Goal: Use online tool/utility: Utilize a website feature to perform a specific function

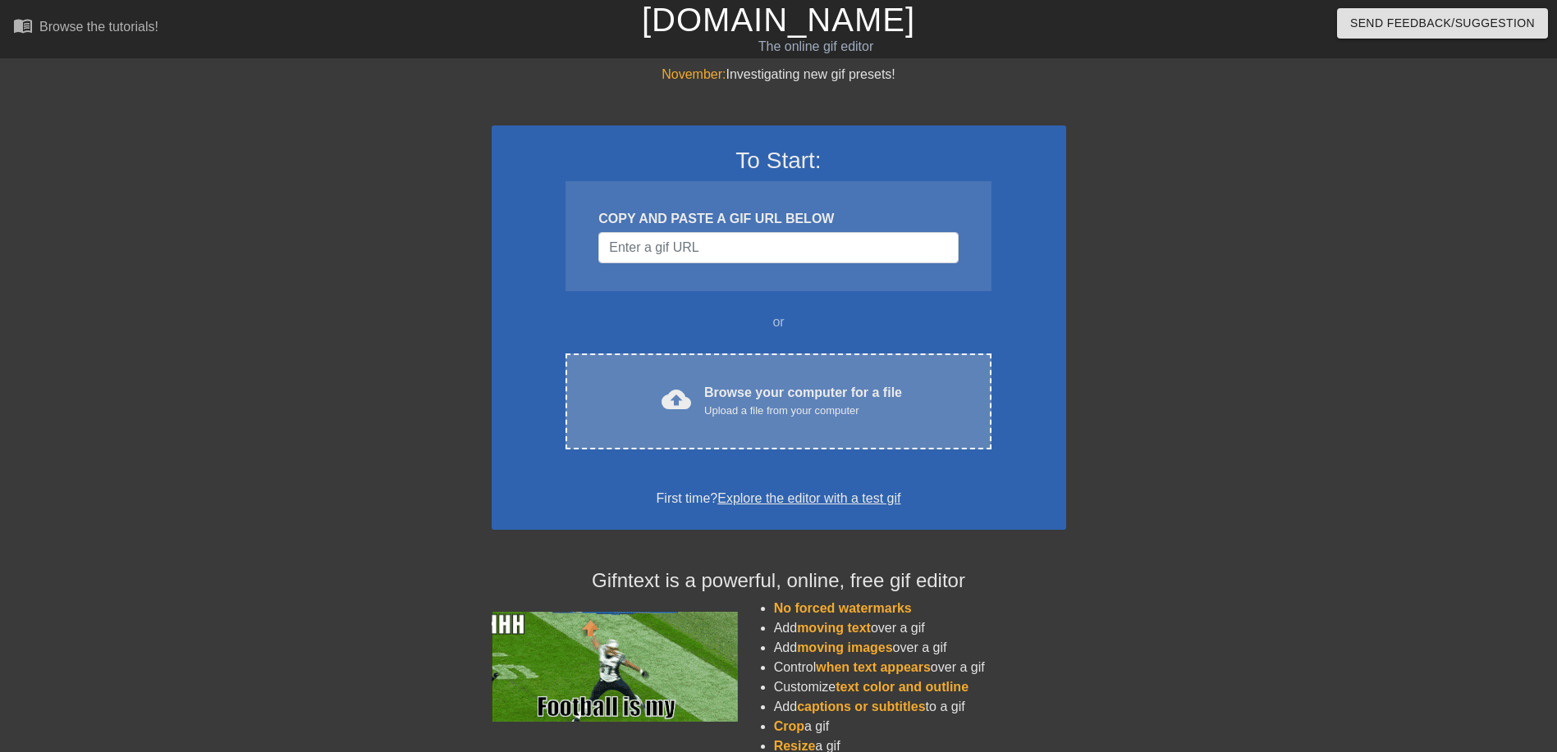
click at [766, 398] on div "Browse your computer for a file Upload a file from your computer" at bounding box center [803, 401] width 198 height 36
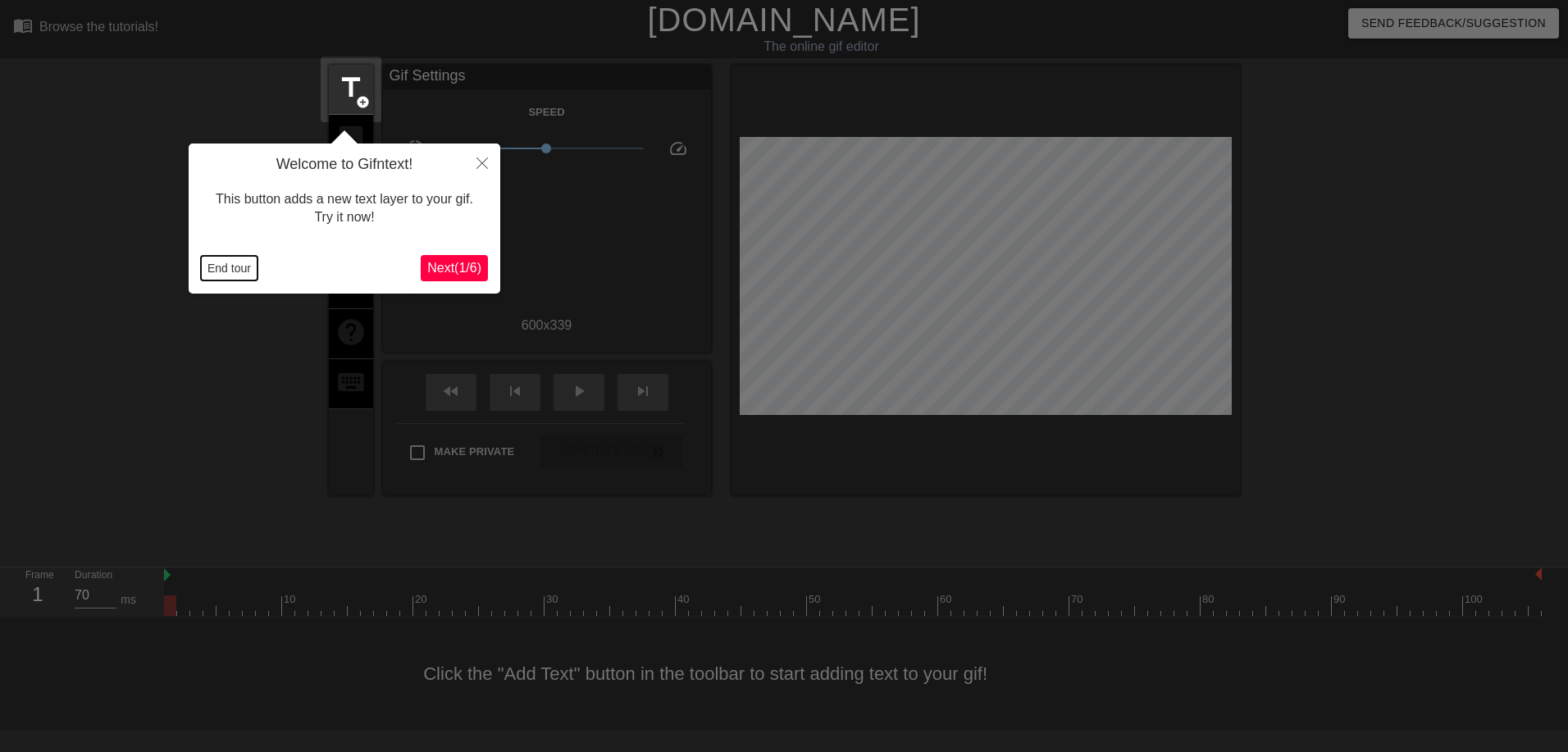
click at [240, 263] on button "End tour" at bounding box center [229, 268] width 57 height 25
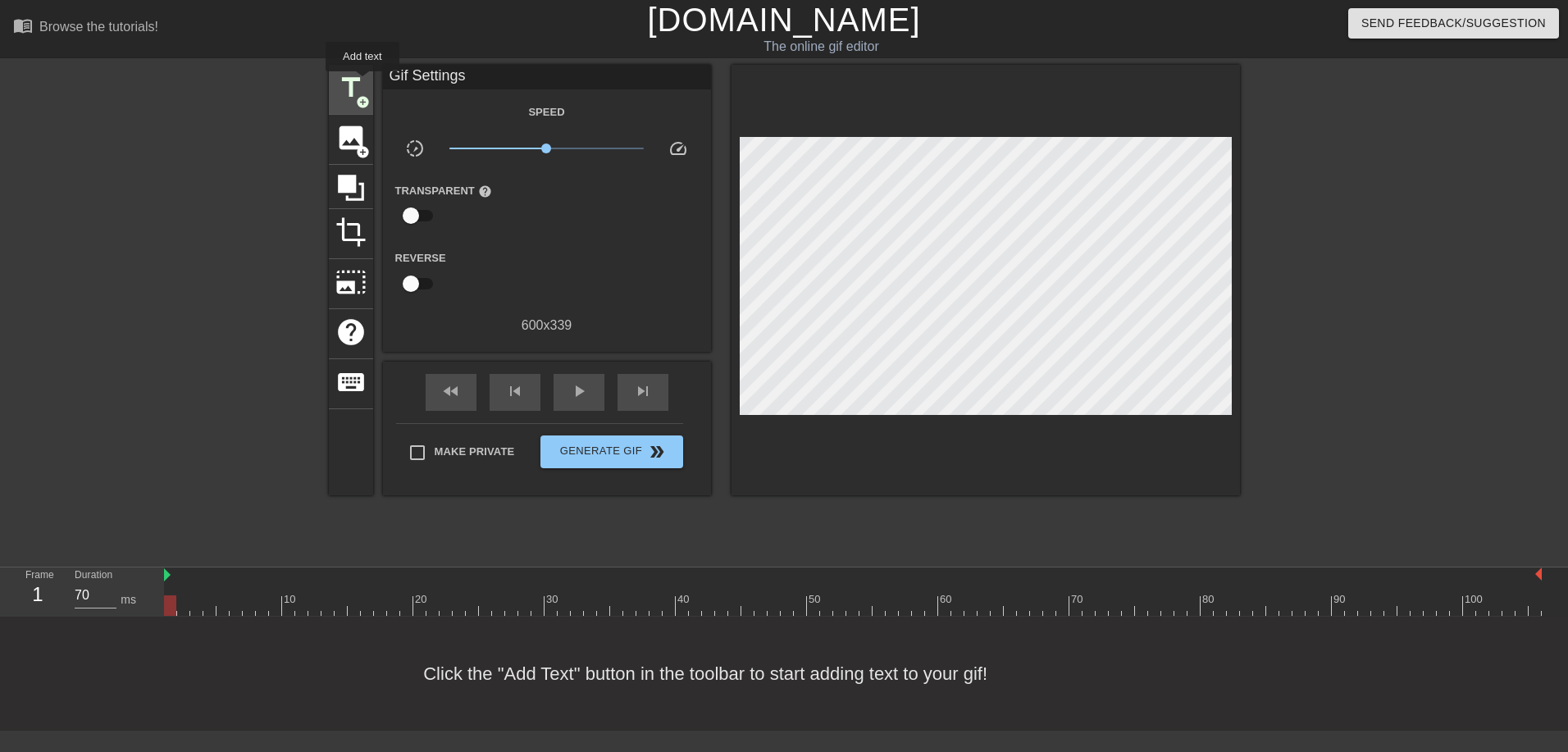
click at [363, 83] on span "title" at bounding box center [351, 87] width 31 height 31
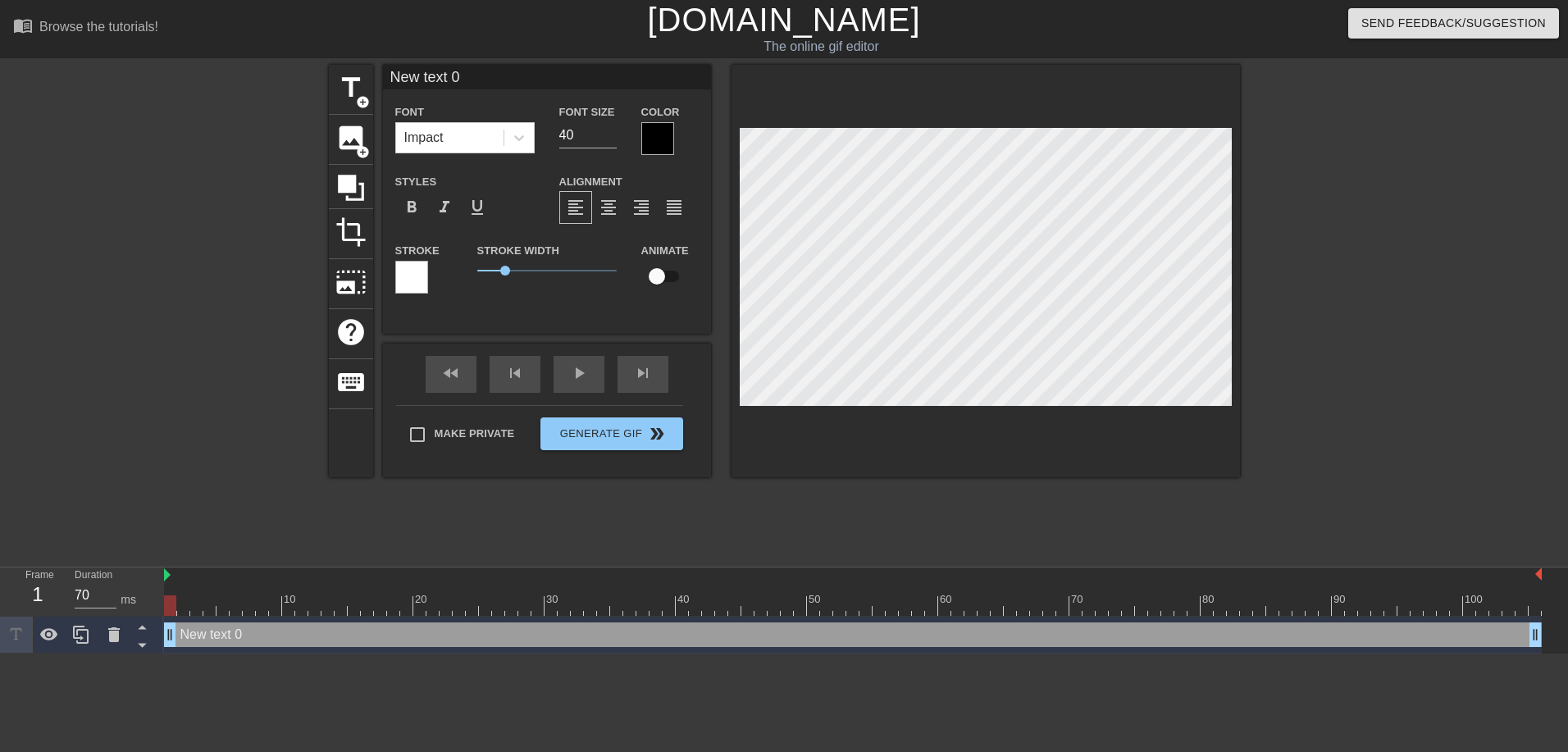
type input "text 0"
type textarea "text 0"
type input "text 0"
type textarea "text 0"
type input "ext 0"
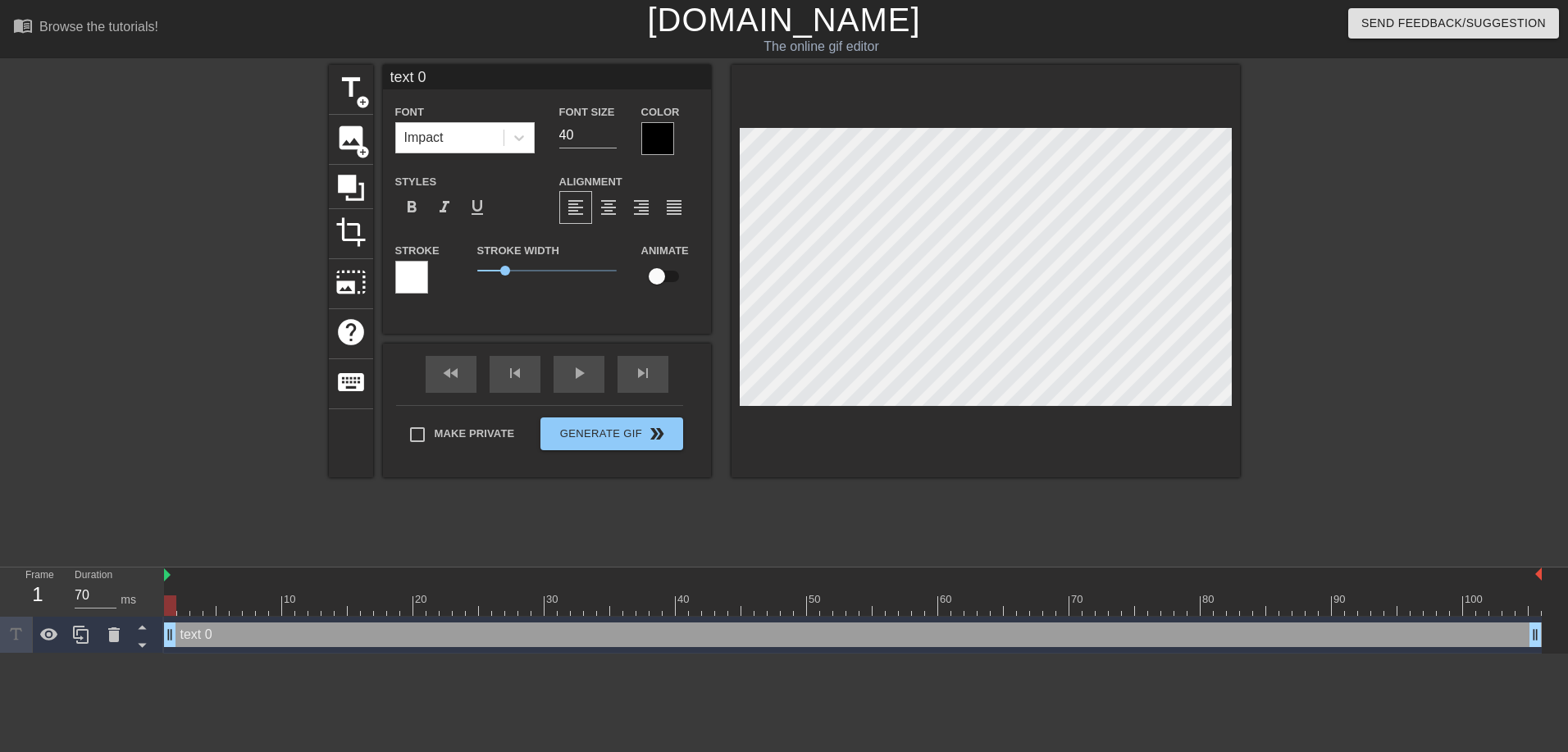
type textarea "ext 0"
type input "xt 0"
type textarea "xt 0"
type input "t 0"
type textarea "t 0"
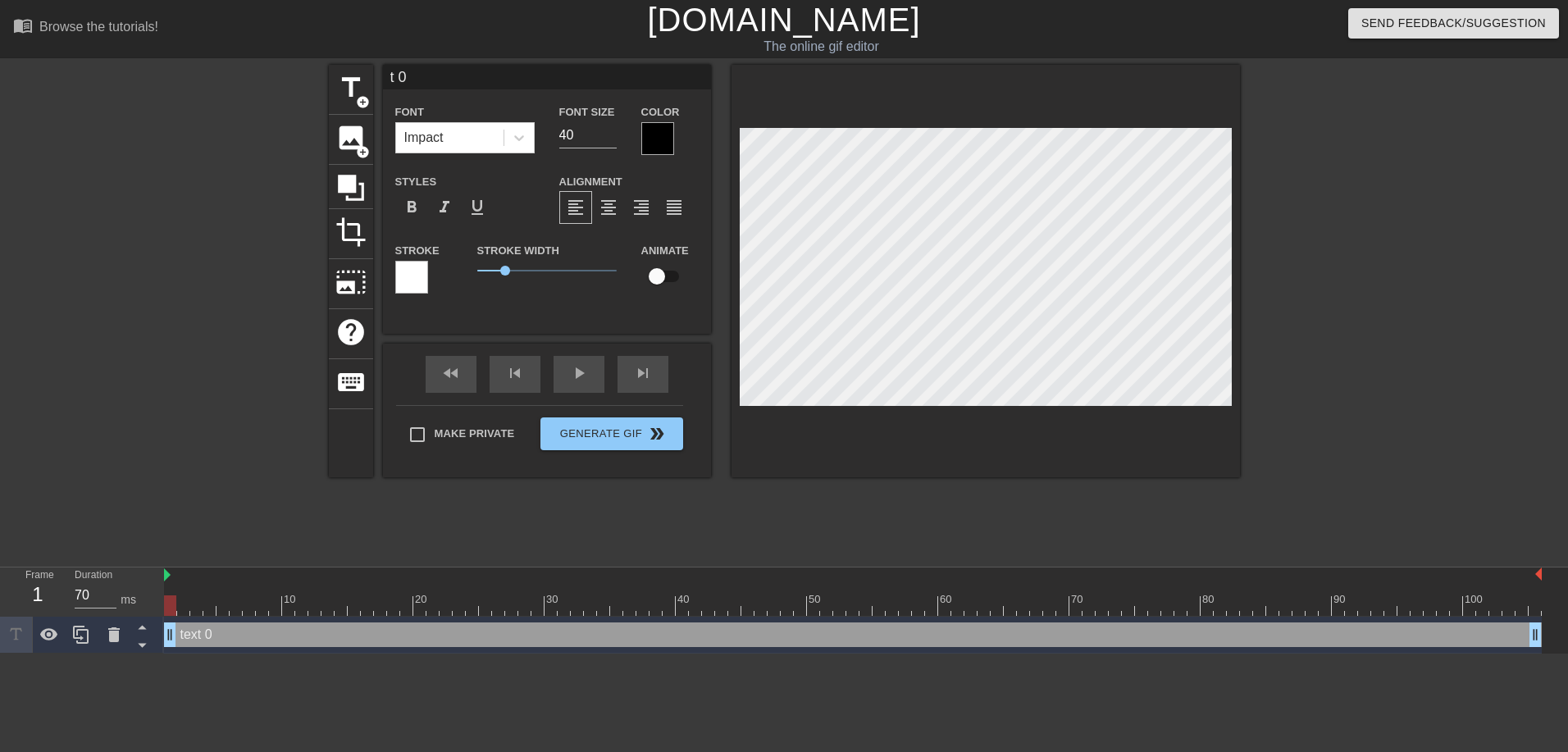
type input "0"
type textarea "0"
type input "0"
type textarea "0"
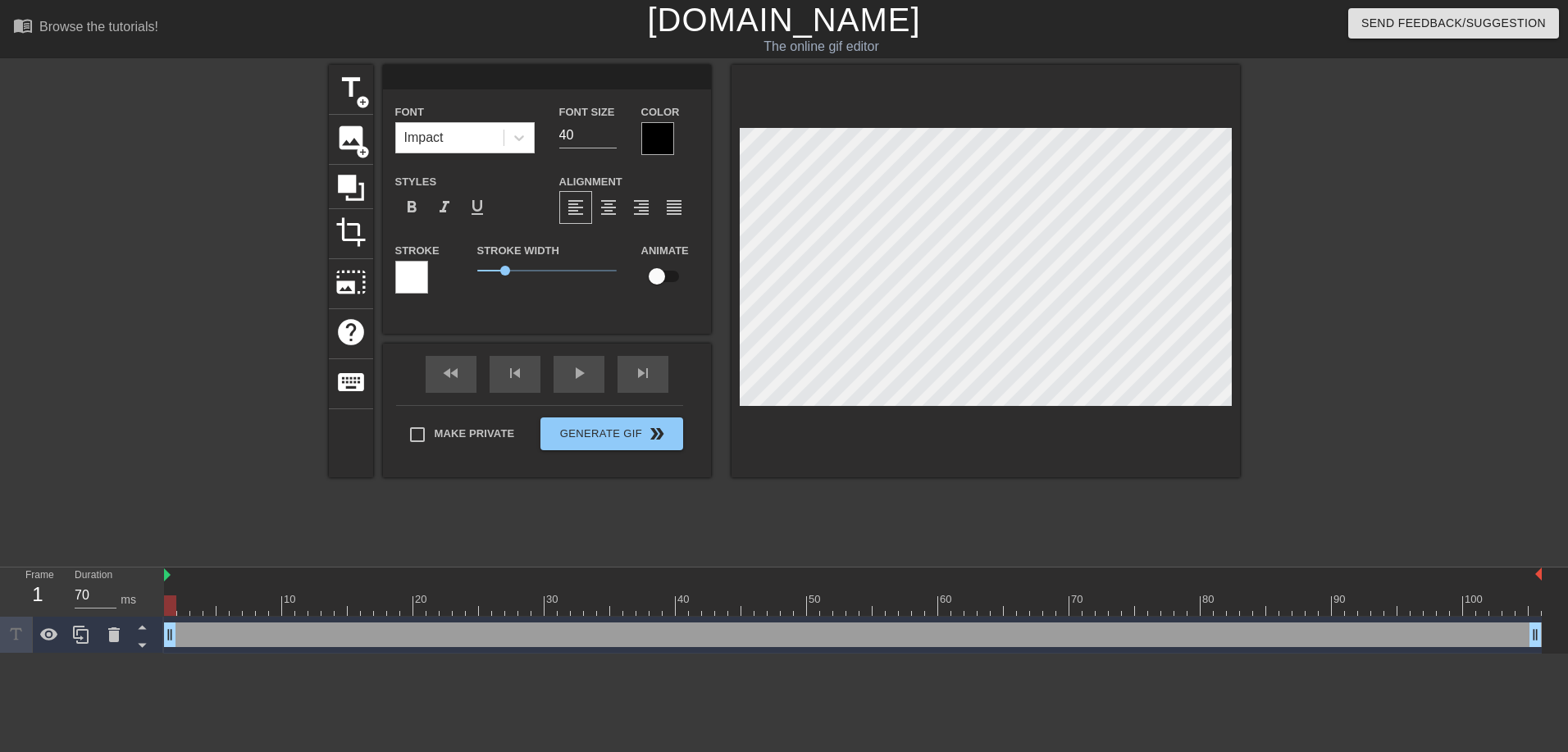
type input "."
type textarea "."
type input ".."
type textarea ".."
type input "..."
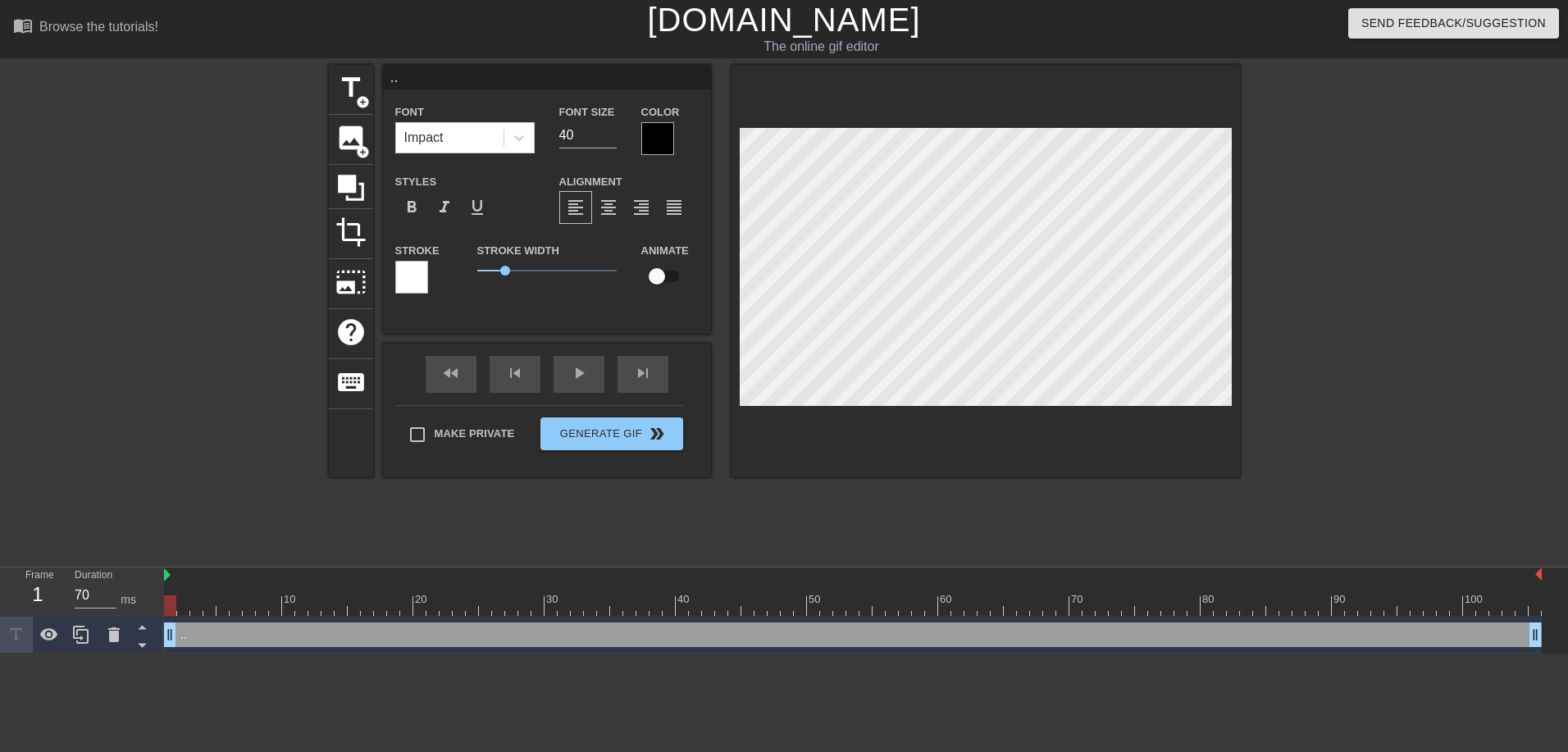
type textarea "..."
type input "...m"
type textarea "...m"
type input "...me"
type textarea "...me"
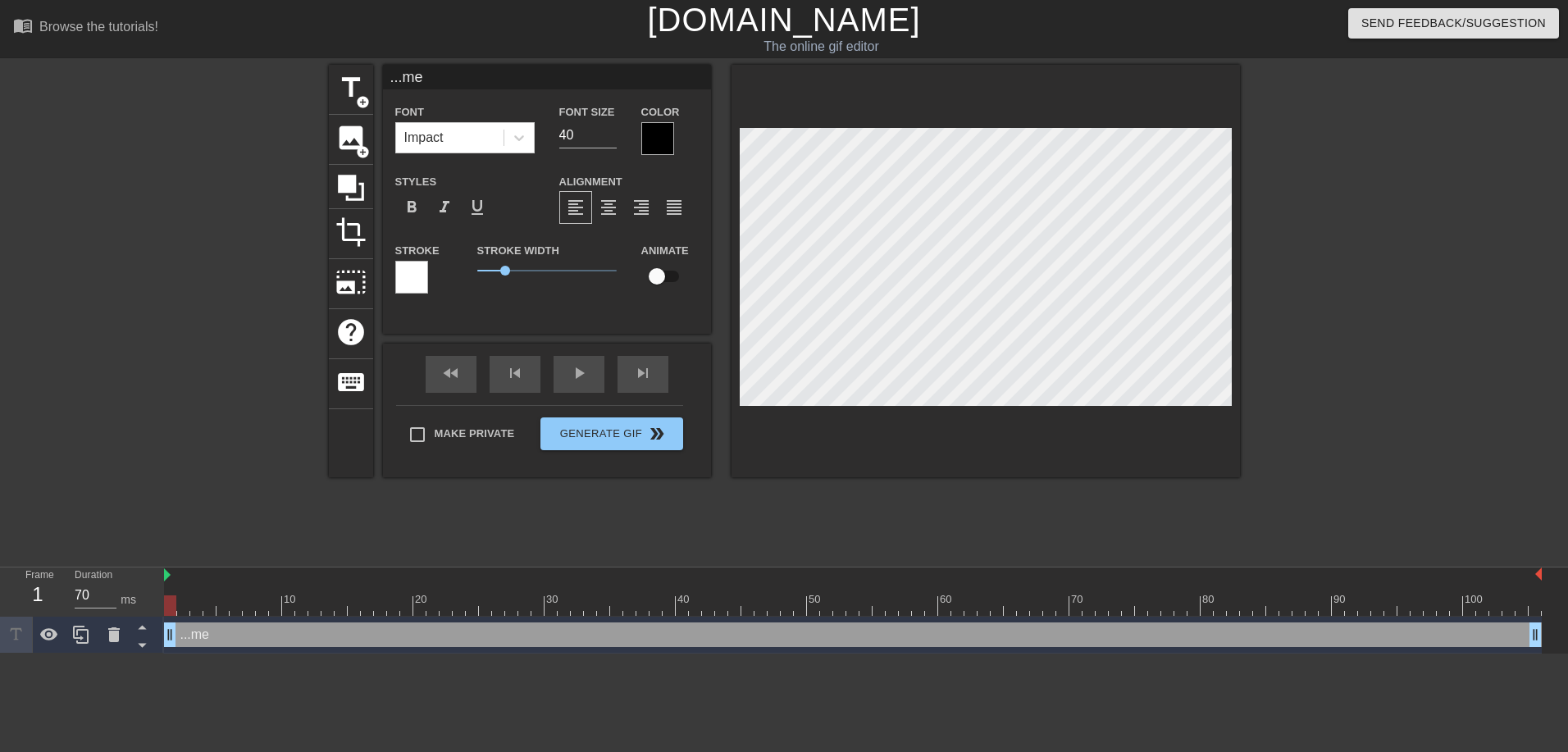
type input "...me"
type textarea "...me"
type input "...me w"
type textarea "...me w"
type input "...me wa"
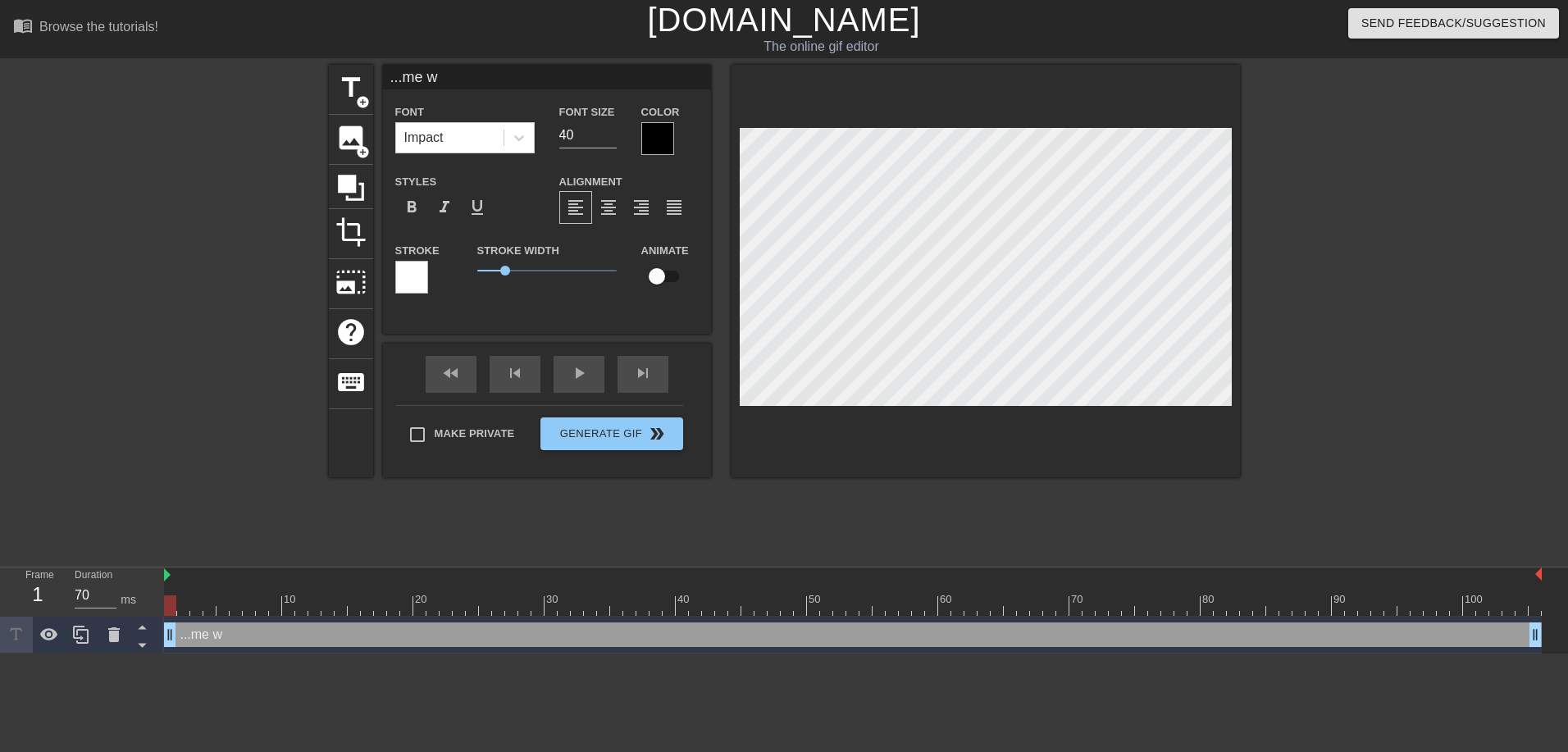
type textarea "...me wa"
type input "...me wai"
type textarea "...me wai"
type input "...me wait"
type textarea "...me wait"
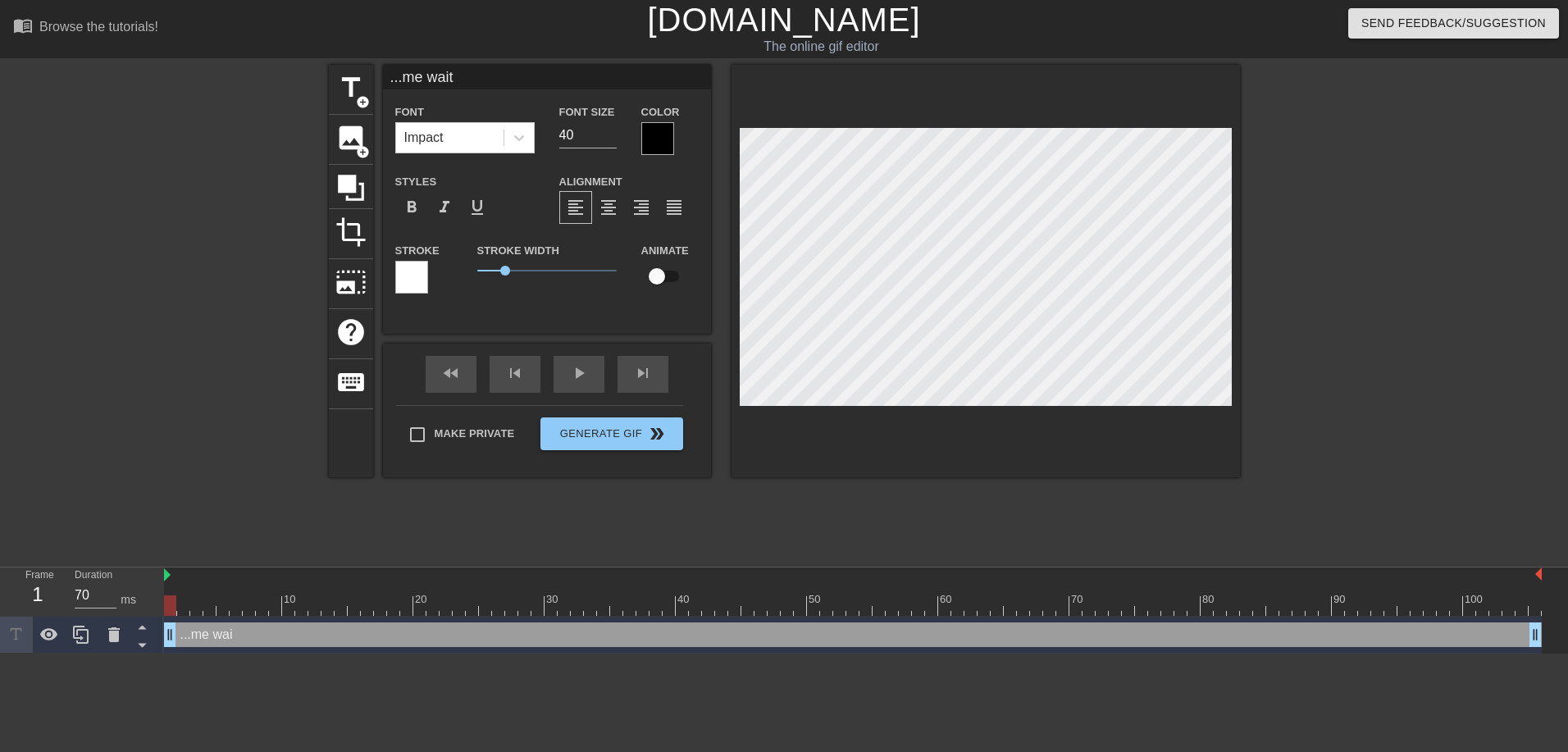
type input "...me waiti"
type textarea "...me waiti"
type input "...me waitin"
type textarea "...me waitin"
type input "...me waiting"
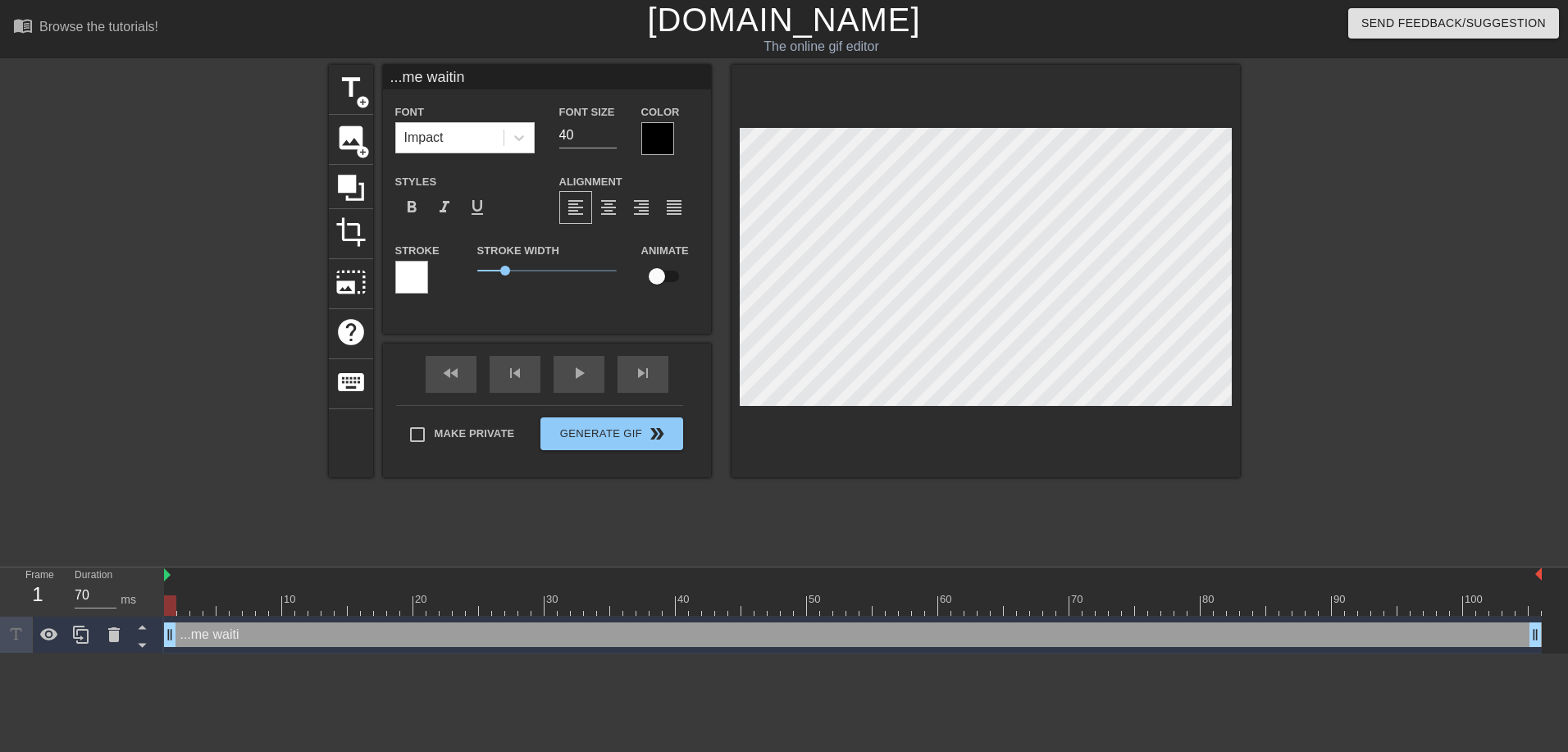
type textarea "...me waiting"
type input "...me waiting"
type textarea "...me waiting"
type input "...me waiting f"
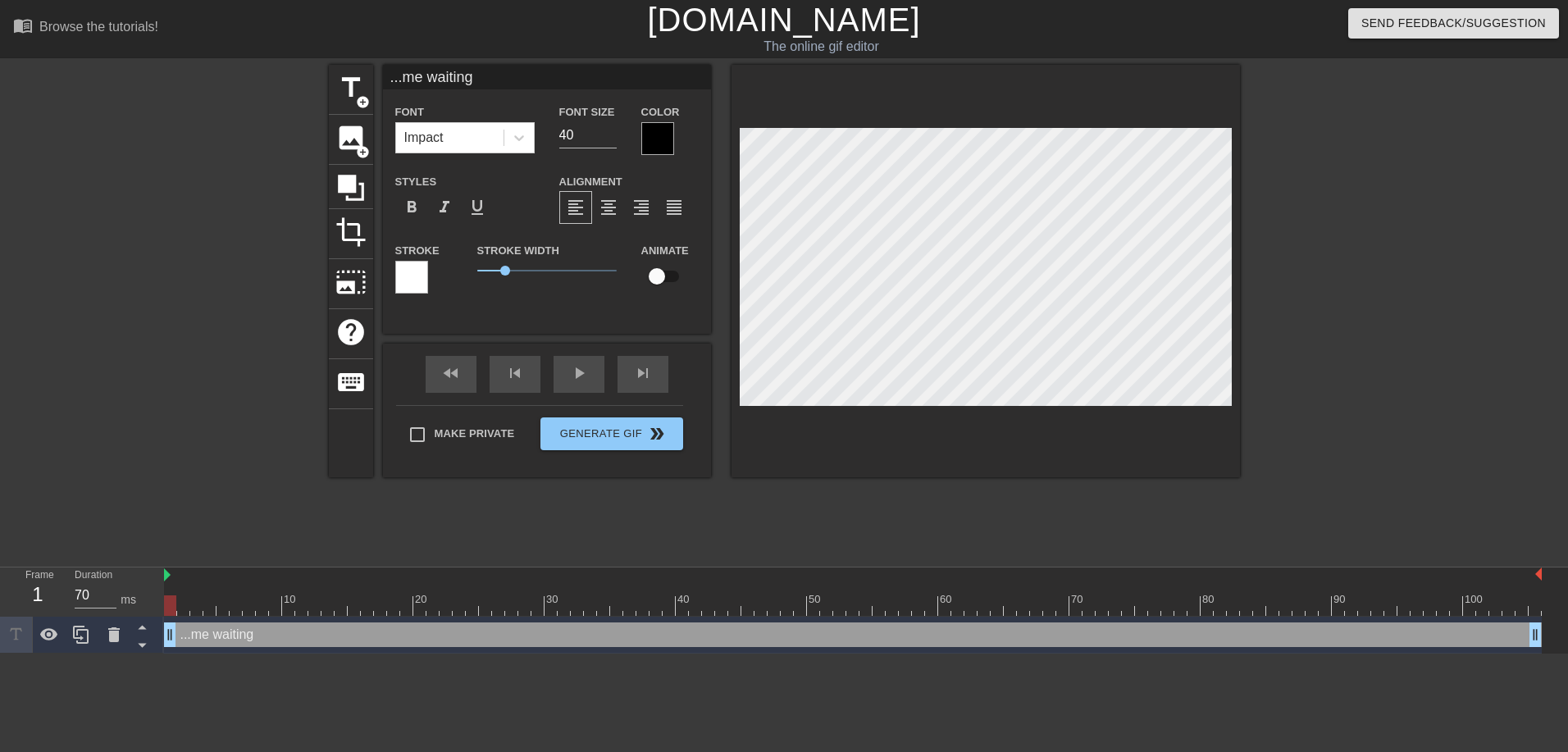
type textarea "...me waiting f"
type input "...me waiting fo"
type textarea "...me waiting for"
type input "...me waiting for"
type textarea "...me waiting for"
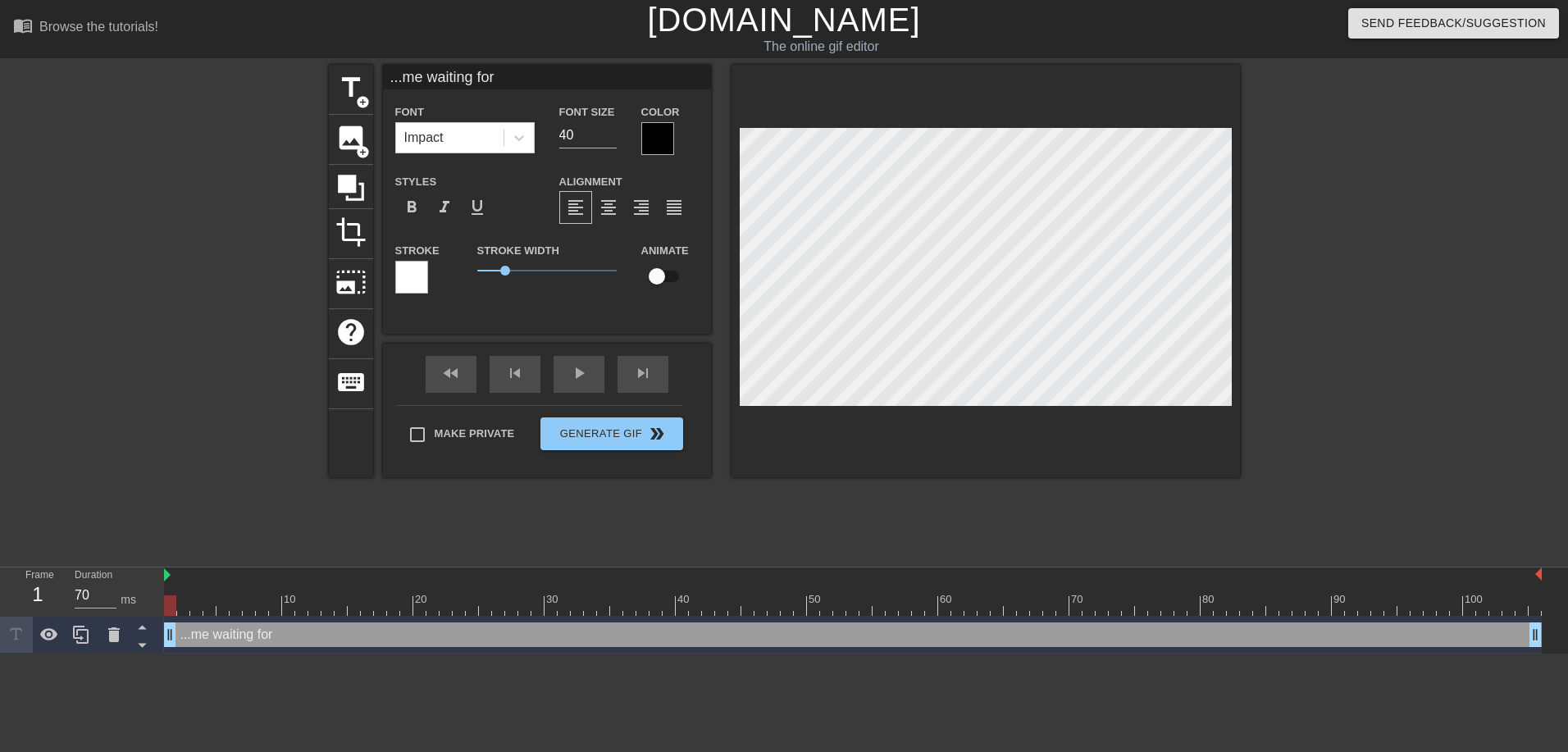
type input "...me waiting for C"
type textarea "...me waiting for C"
type input "...me waiting for CA"
type textarea "...me waiting for CA"
type input "...me waiting for CAN"
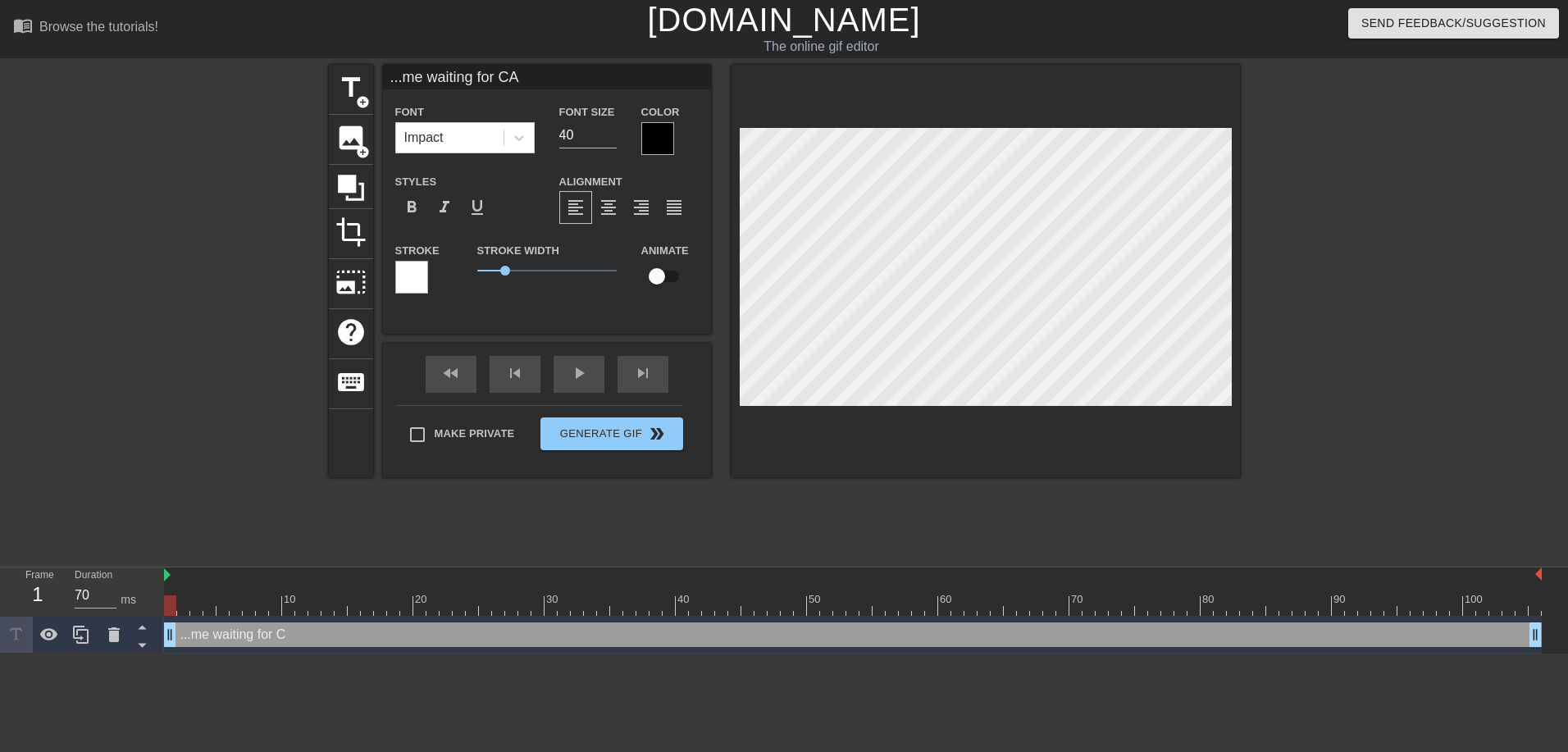
type textarea "...me waiting for CAN"
type input "...me waiting for CAN"
type textarea "...me waiting for CAN"
type input "...me waiting for CAN 1"
type textarea "...me waiting for CAN 1"
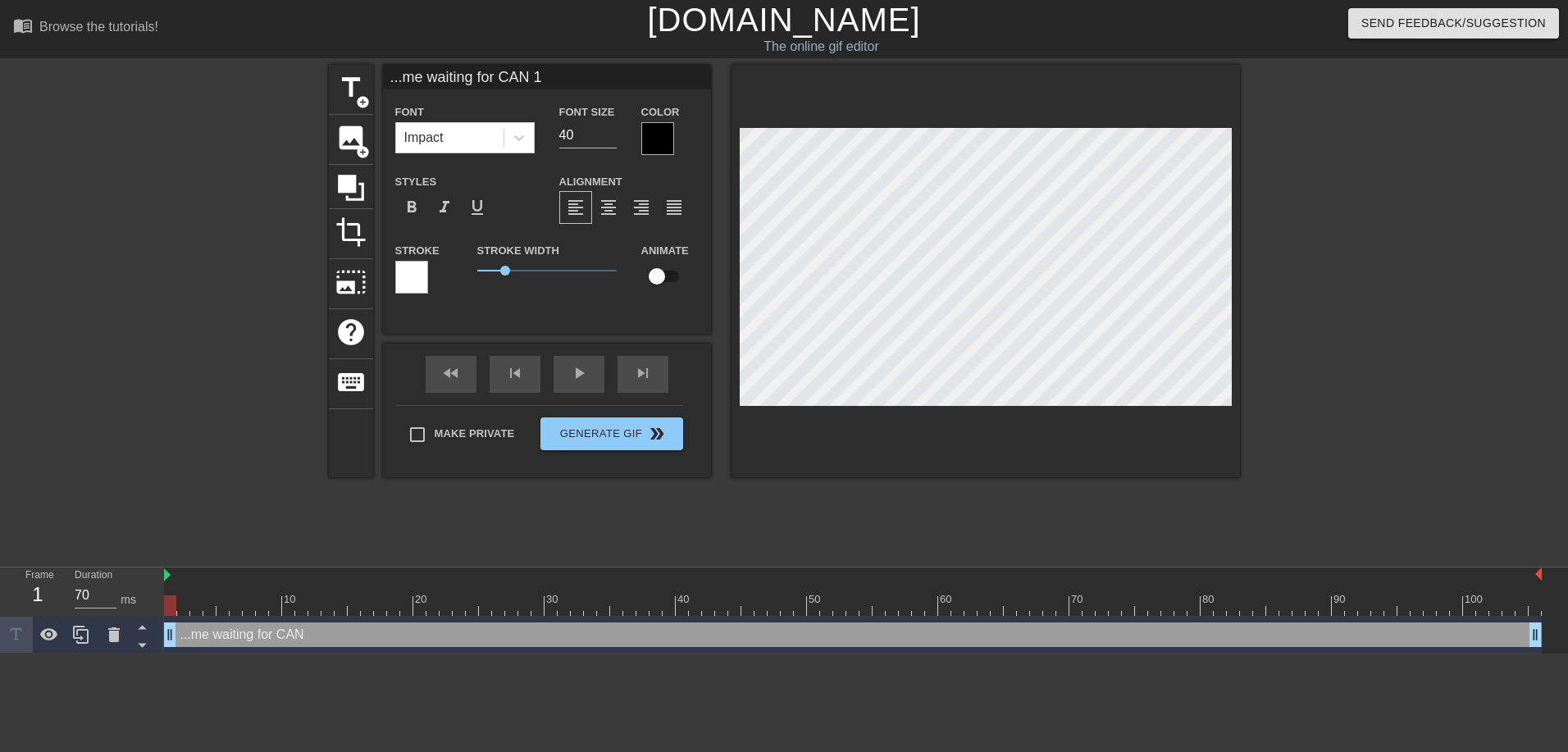
scroll to position [2, 9]
type input "...me waiting for CAN 1x"
type textarea "...me waiting for CAN 1x"
type input "...me waiting for CAN 1x5"
type textarea "...me waiting for CAN 1x5"
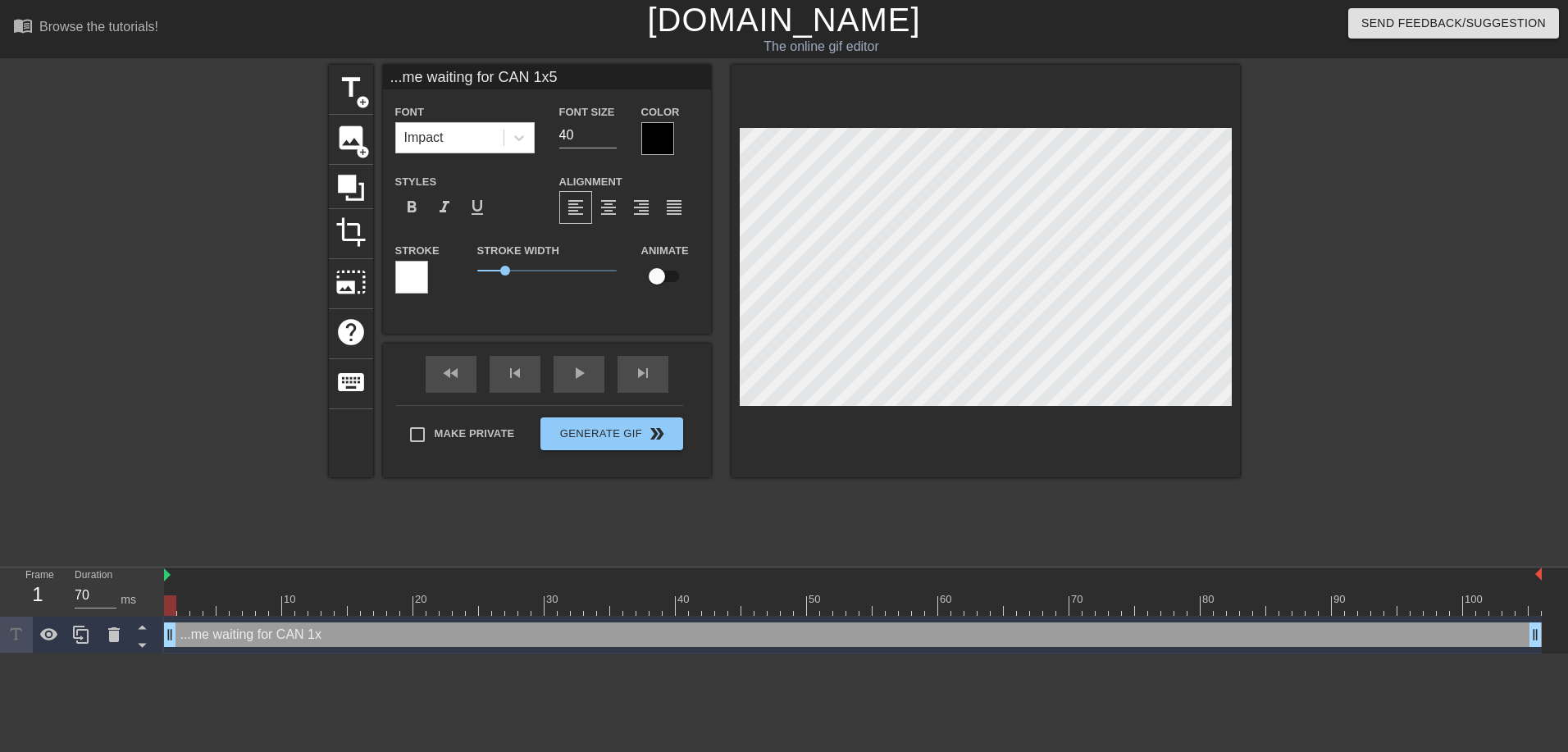
type input "...me waiting for CAN 1x50"
type textarea "...me waiting for CAN 1x50"
type input "...me waiting for CAN 1x50v"
type textarea "...me waiting for CAN 1x50v"
type input "...me waiting for CAN 1x50v1"
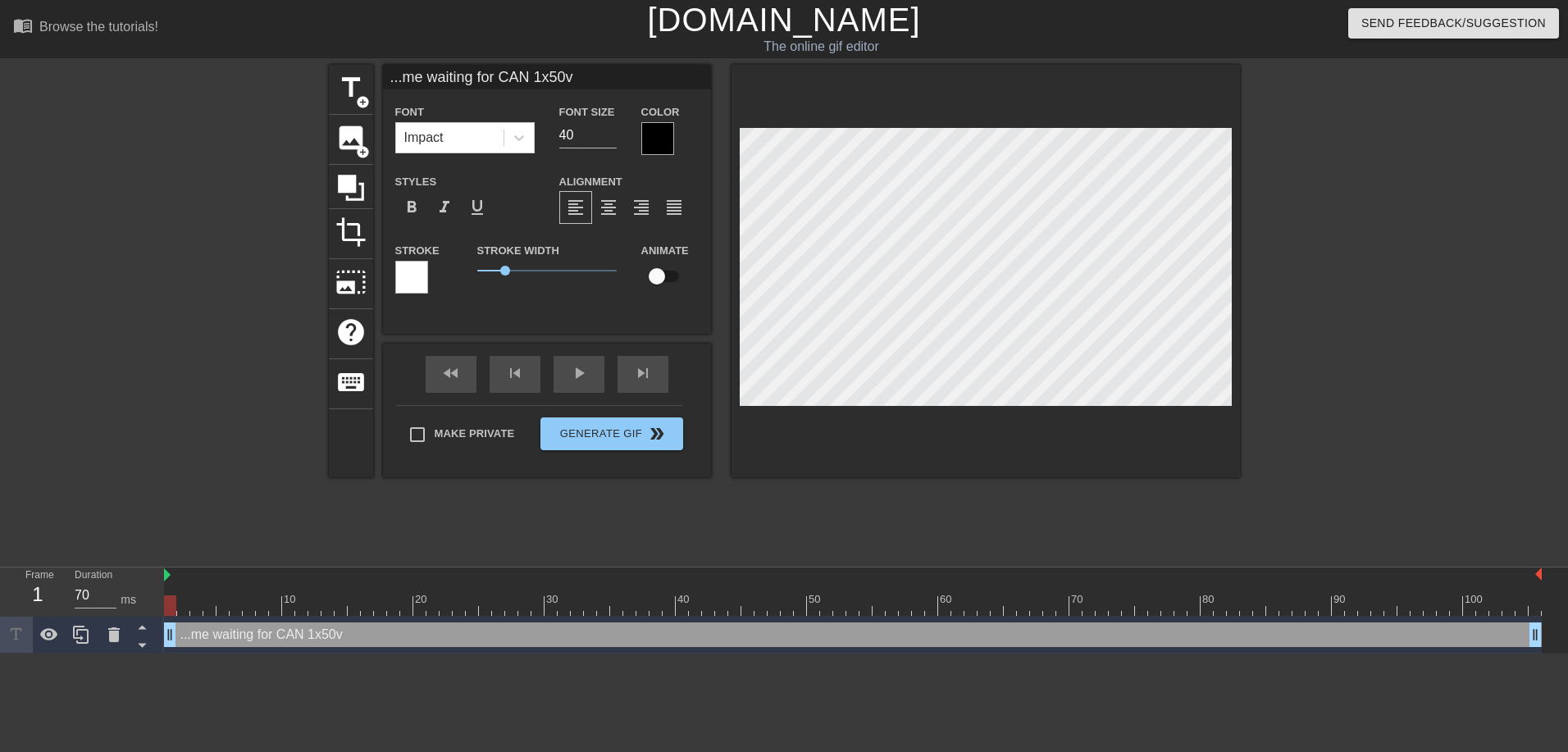
type textarea "...me waiting for CAN 1x50v1"
type input "...me waiting for CAN 1x50v12"
type textarea "...me waiting for CAN 1x50v12"
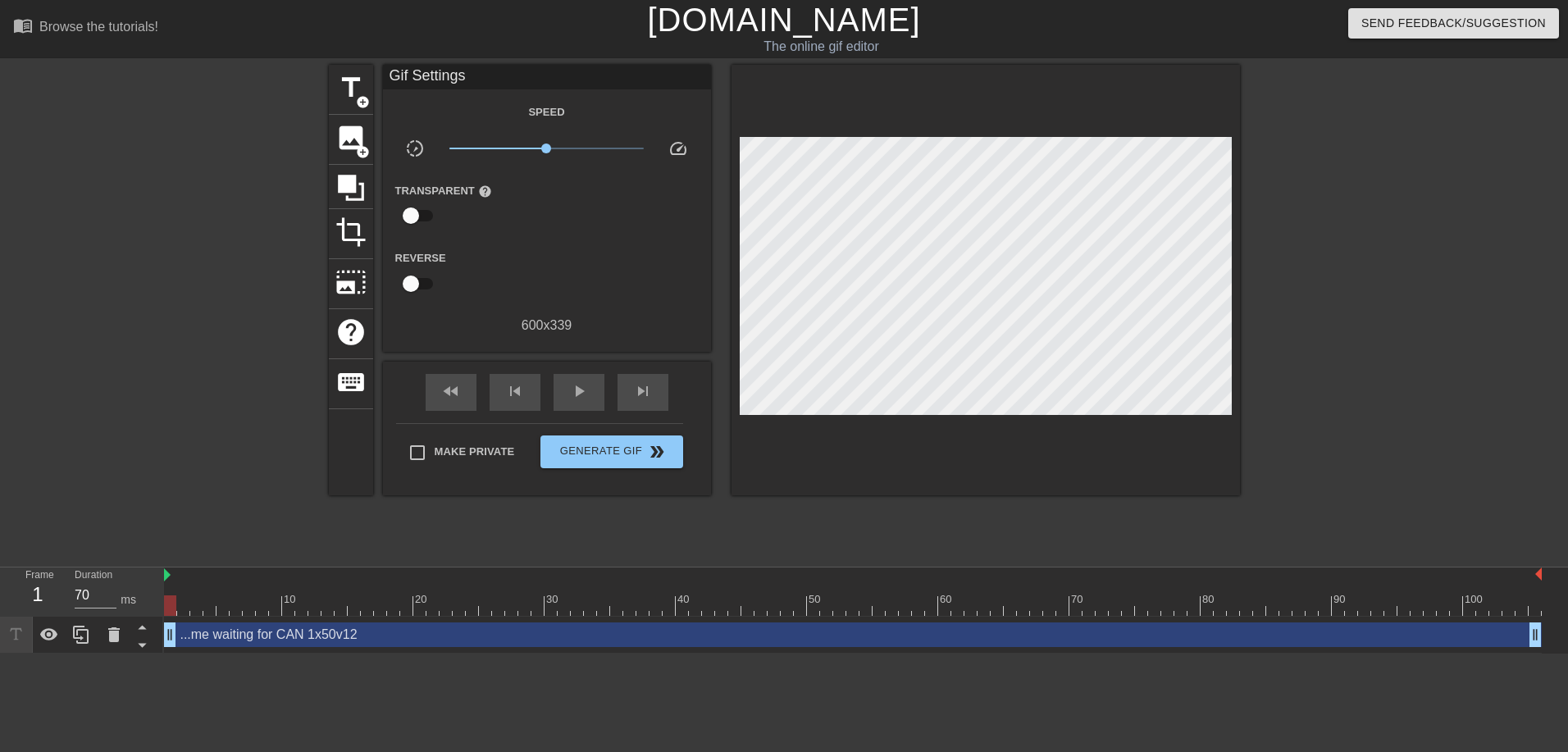
click at [429, 425] on div "Make Private Generate Gif double_arrow" at bounding box center [539, 455] width 287 height 65
click at [448, 457] on span "Make Private" at bounding box center [475, 452] width 80 height 16
click at [435, 457] on input "Make Private" at bounding box center [417, 453] width 34 height 34
checkbox input "true"
click at [575, 450] on span "Generate Gif double_arrow" at bounding box center [611, 452] width 129 height 20
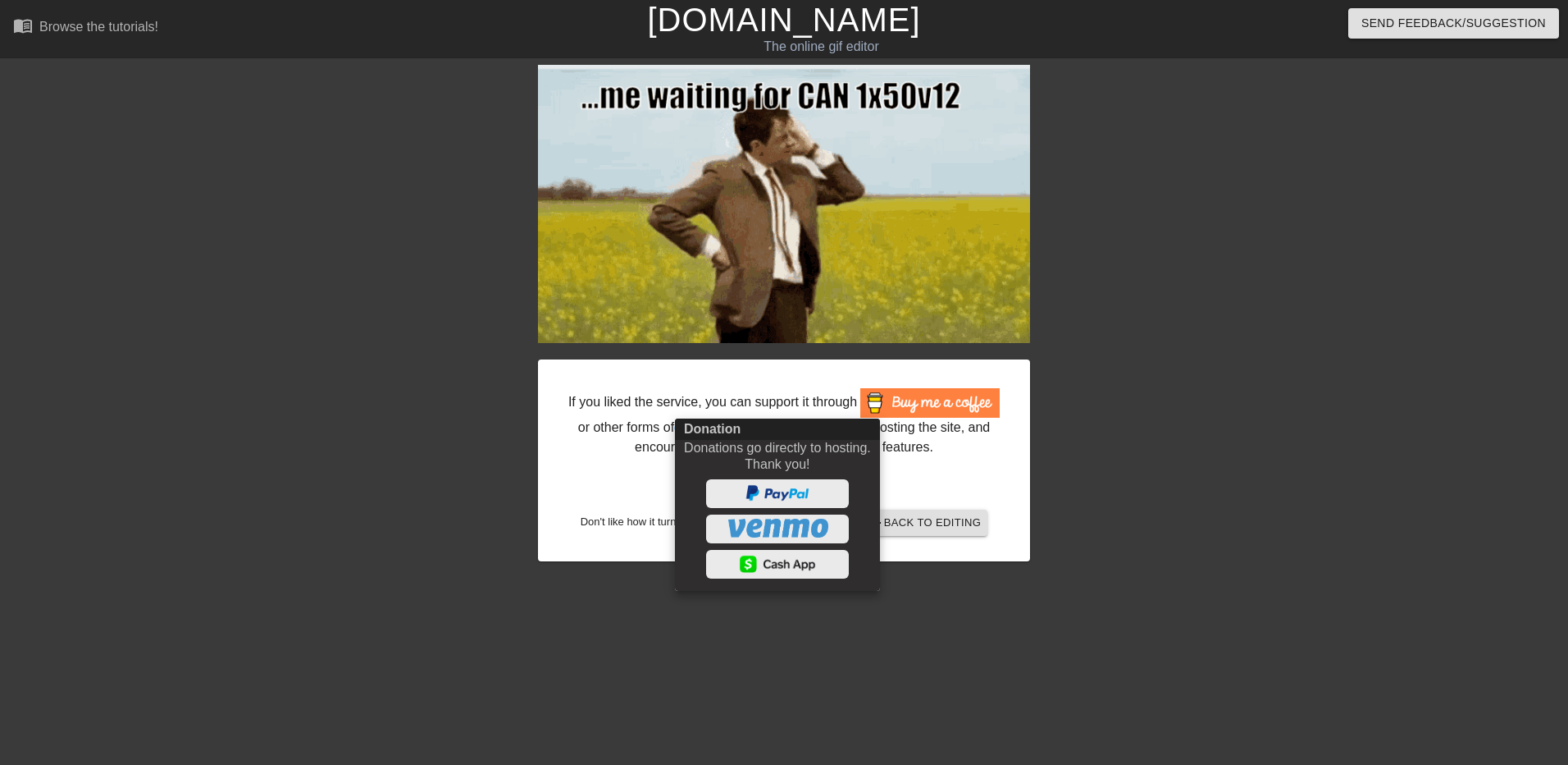
click at [955, 461] on div at bounding box center [784, 382] width 1568 height 765
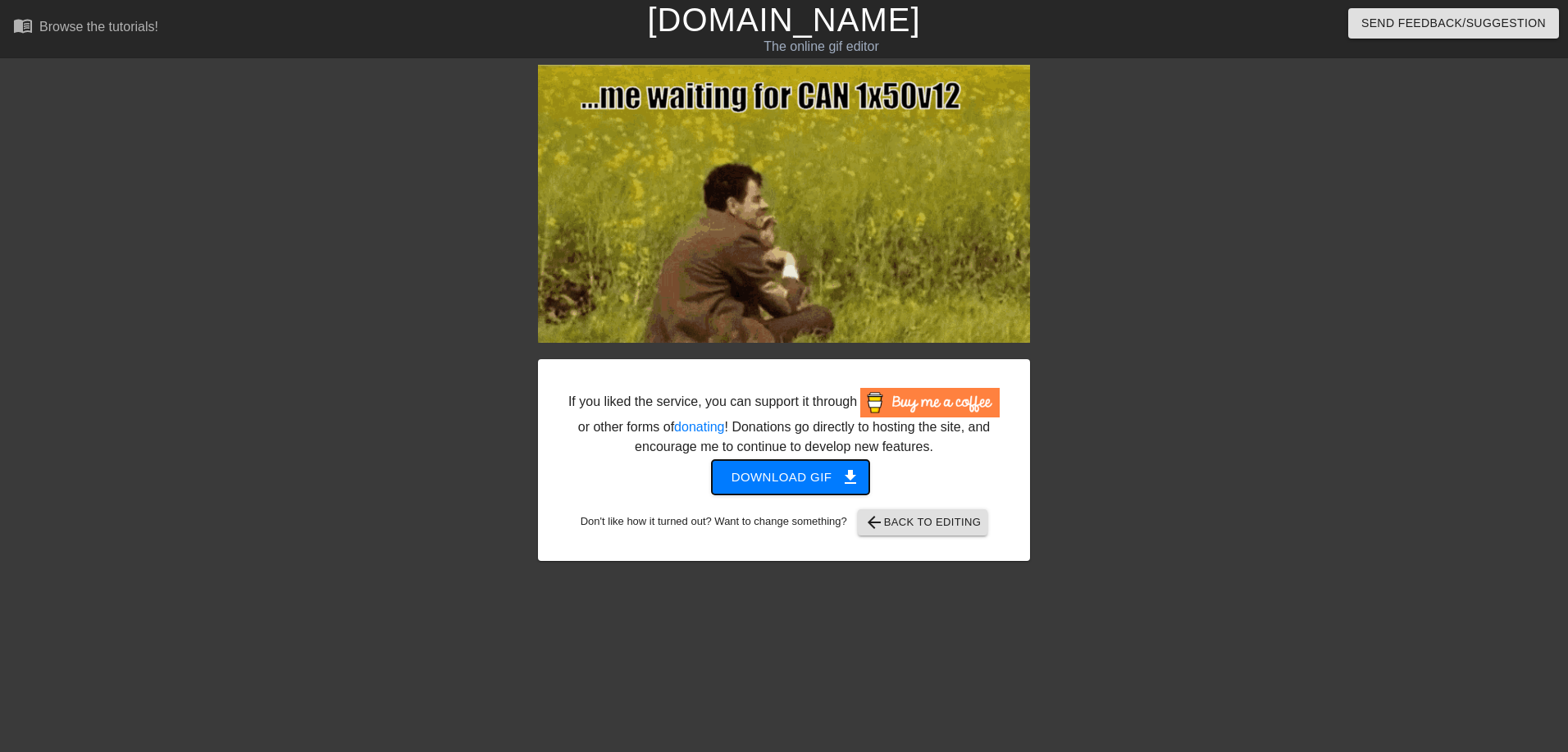
click at [804, 477] on span "Download gif get_app" at bounding box center [790, 477] width 119 height 21
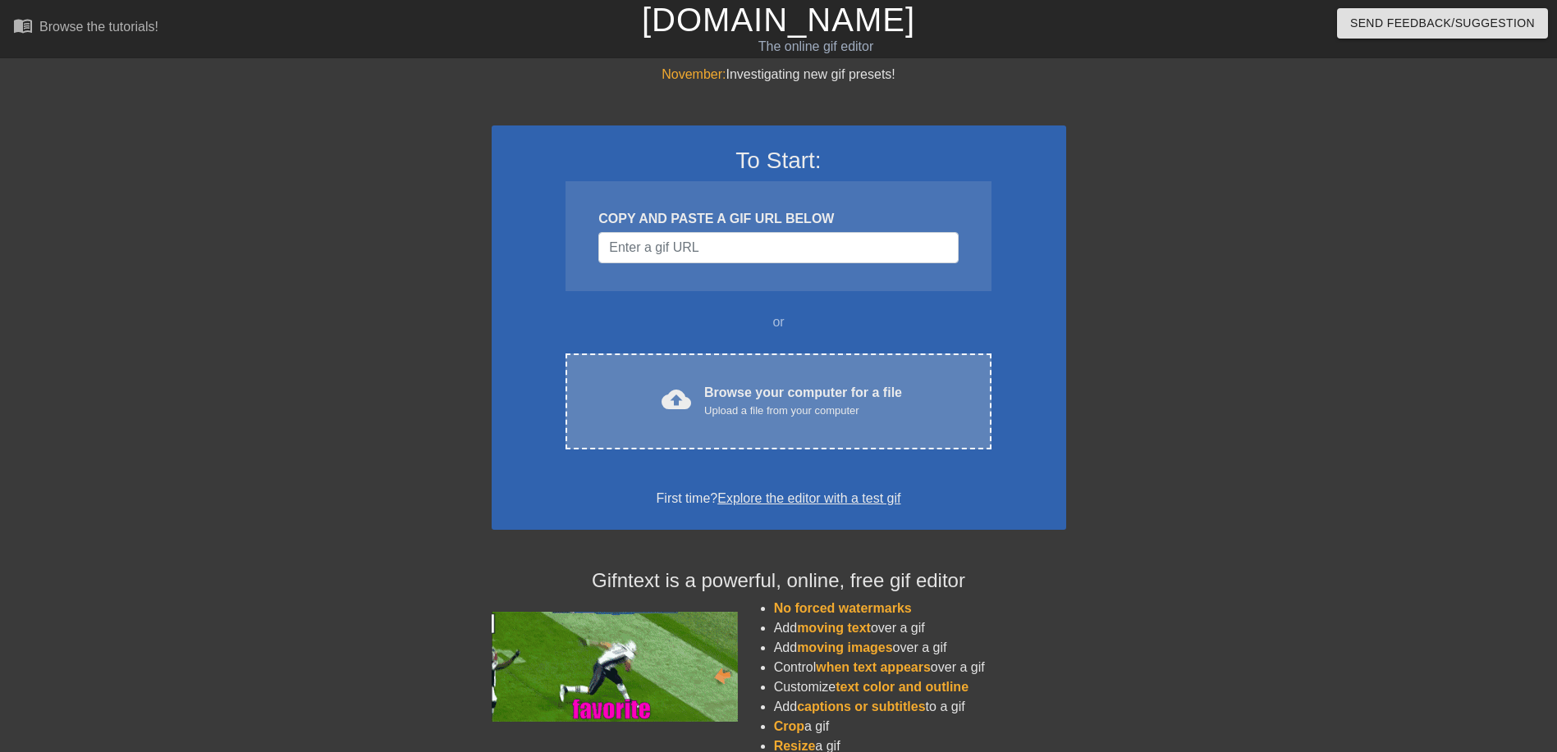
click at [729, 396] on div "Browse your computer for a file Upload a file from your computer" at bounding box center [803, 401] width 198 height 36
